Goal: Information Seeking & Learning: Understand process/instructions

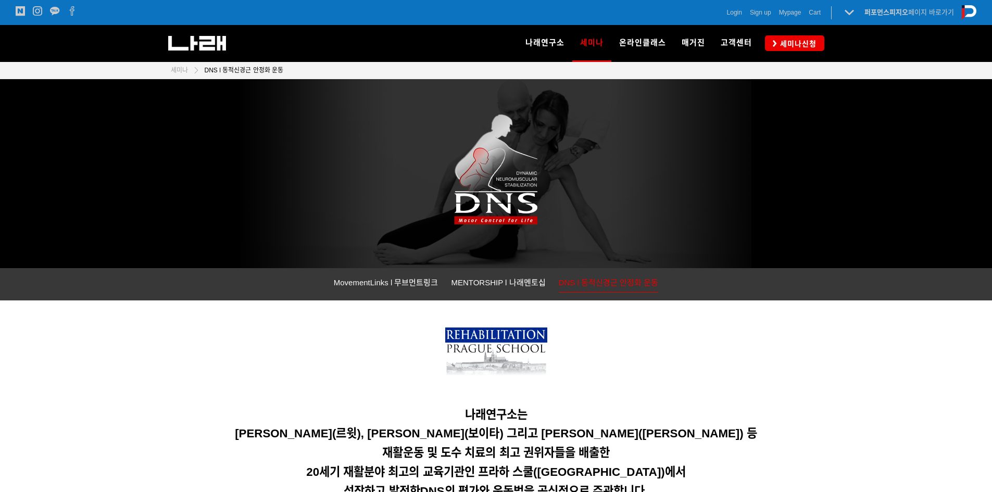
click at [624, 404] on div "나래연구소는 [PERSON_NAME](르윗), [PERSON_NAME](보이타) 그리고 [PERSON_NAME]([PERSON_NAME]) 등…" at bounding box center [496, 406] width 651 height 196
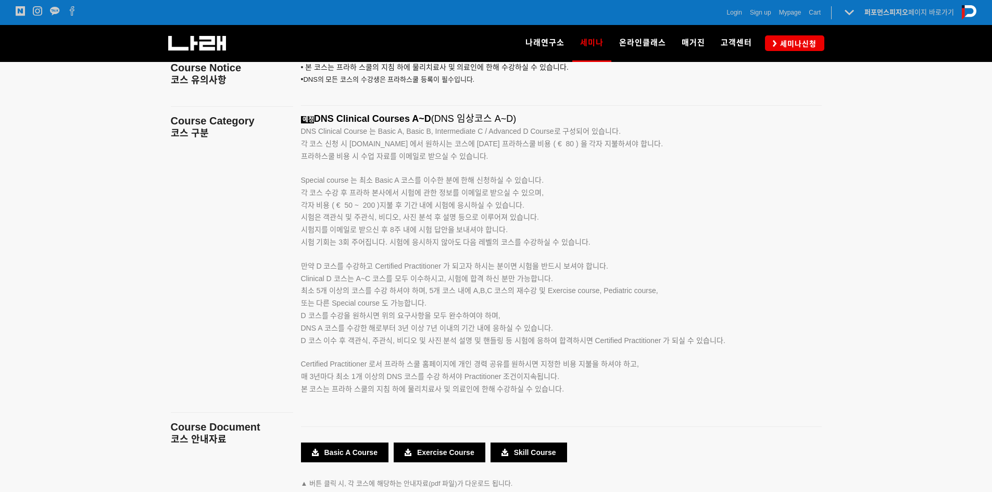
scroll to position [1654, 0]
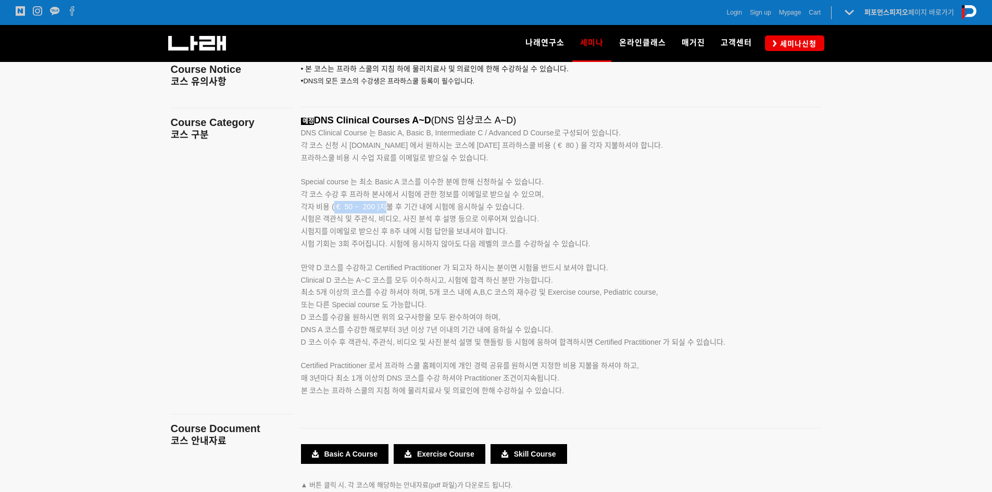
drag, startPoint x: 334, startPoint y: 205, endPoint x: 384, endPoint y: 206, distance: 50.0
click at [384, 206] on span "각자 비용 ( € 50 ~ 200 )지불 후 기간 내에 시험에 응시하실 수 있습니다." at bounding box center [412, 207] width 223 height 8
click at [389, 206] on span "각자 비용 ( € 50 ~ 200 )지불 후 기간 내에 시험에 응시하실 수 있습니다." at bounding box center [412, 207] width 223 height 8
drag, startPoint x: 549, startPoint y: 143, endPoint x: 571, endPoint y: 142, distance: 21.9
click at [571, 142] on span "각 코스 신청 시 [DOMAIN_NAME] 에서 원하시는 코스에 [DATE] 프라하스쿨 비용 ( € 80 ) 을 각자 지불하셔야 합니다." at bounding box center [482, 145] width 362 height 8
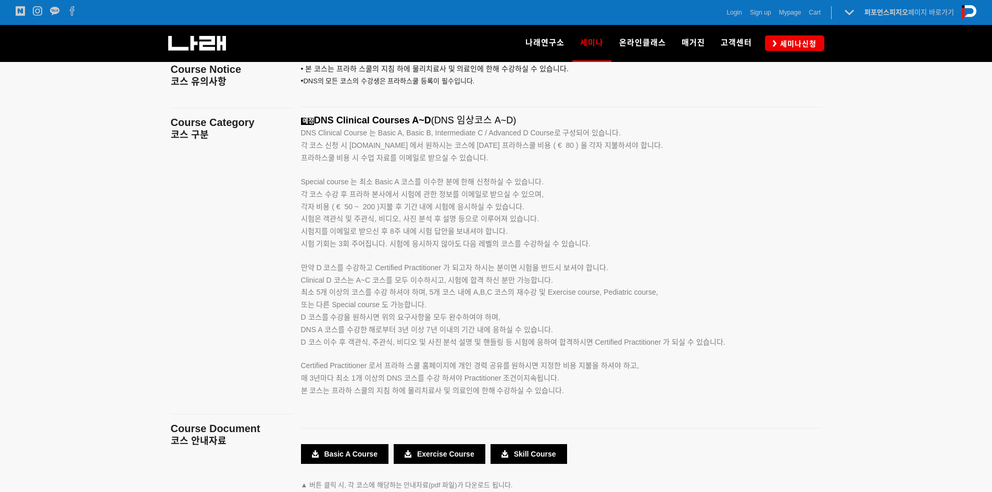
click at [549, 175] on p "Special course 는 최소 Basic A 코스를 이수한 분에 한해 신청하실 수 있습니다." at bounding box center [548, 177] width 495 height 24
drag, startPoint x: 325, startPoint y: 145, endPoint x: 411, endPoint y: 148, distance: 86.0
click at [411, 148] on span "각 코스 신청 시 [DOMAIN_NAME] 에서 원하시는 코스에 [DATE] 프라하스쿨 비용 ( € 80 ) 을 각자 지불하셔야 합니다." at bounding box center [482, 145] width 362 height 8
click at [415, 148] on span "각 코스 신청 시 [DOMAIN_NAME] 에서 원하시는 코스에 [DATE] 프라하스쿨 비용 ( € 80 ) 을 각자 지불하셔야 합니다." at bounding box center [482, 145] width 362 height 8
drag, startPoint x: 553, startPoint y: 144, endPoint x: 565, endPoint y: 144, distance: 12.0
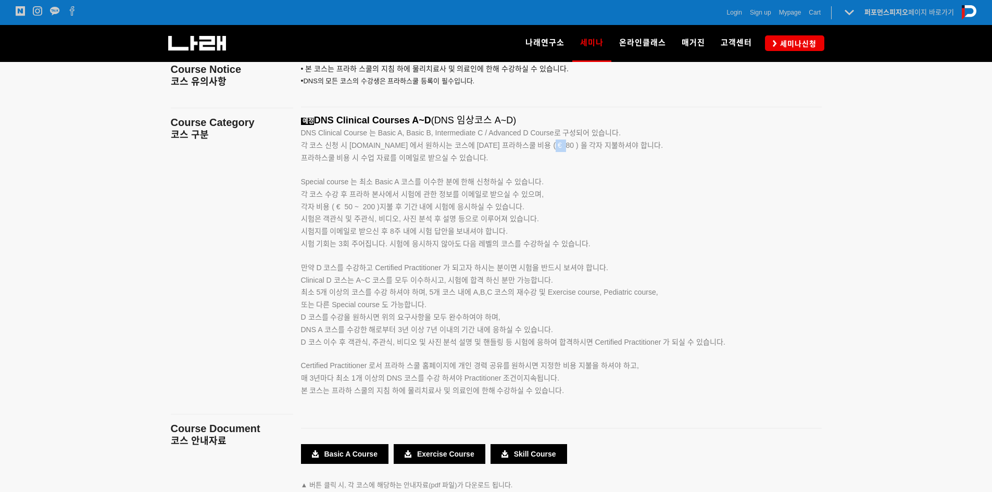
click at [565, 144] on span "각 코스 신청 시 [DOMAIN_NAME] 에서 원하시는 코스에 [DATE] 프라하스쿨 비용 ( € 80 ) 을 각자 지불하셔야 합니다." at bounding box center [482, 145] width 362 height 8
click at [566, 145] on span "각 코스 신청 시 [DOMAIN_NAME] 에서 원하시는 코스에 [DATE] 프라하스쿨 비용 ( € 80 ) 을 각자 지불하셔야 합니다." at bounding box center [482, 145] width 362 height 8
drag, startPoint x: 318, startPoint y: 148, endPoint x: 452, endPoint y: 149, distance: 133.8
click at [452, 149] on span "각 코스 신청 시 [DOMAIN_NAME] 에서 원하시는 코스에 [DATE] 프라하스쿨 비용 ( € 80 ) 을 각자 지불하셔야 합니다." at bounding box center [482, 145] width 362 height 8
click at [456, 147] on span "각 코스 신청 시 [DOMAIN_NAME] 에서 원하시는 코스에 [DATE] 프라하스쿨 비용 ( € 80 ) 을 각자 지불하셔야 합니다." at bounding box center [482, 145] width 362 height 8
